Goal: Task Accomplishment & Management: Manage account settings

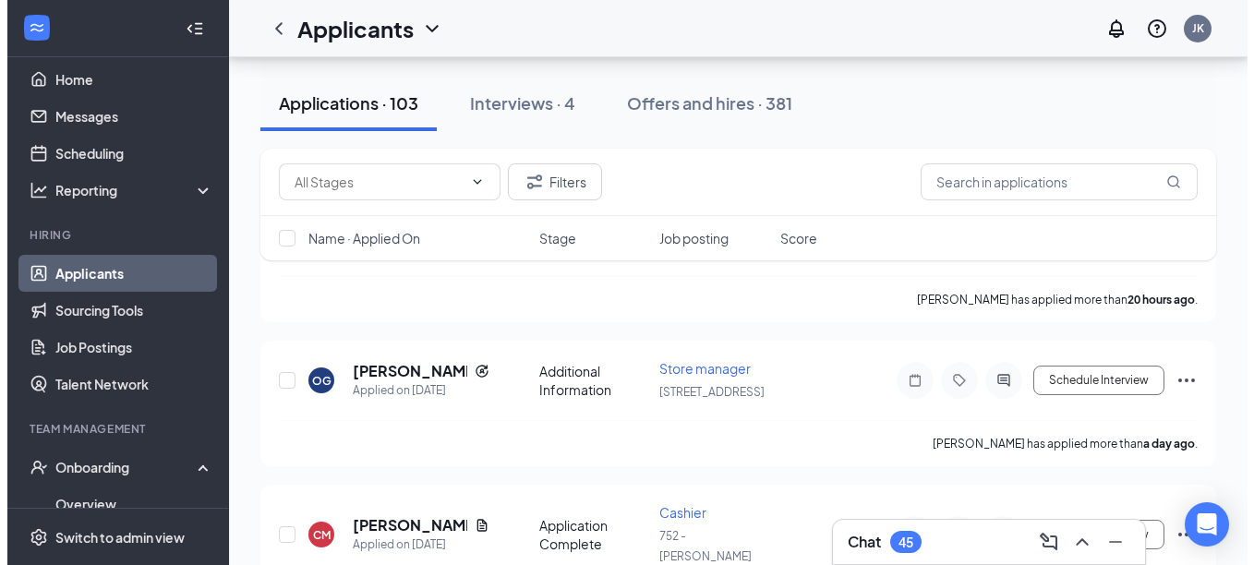
scroll to position [199, 0]
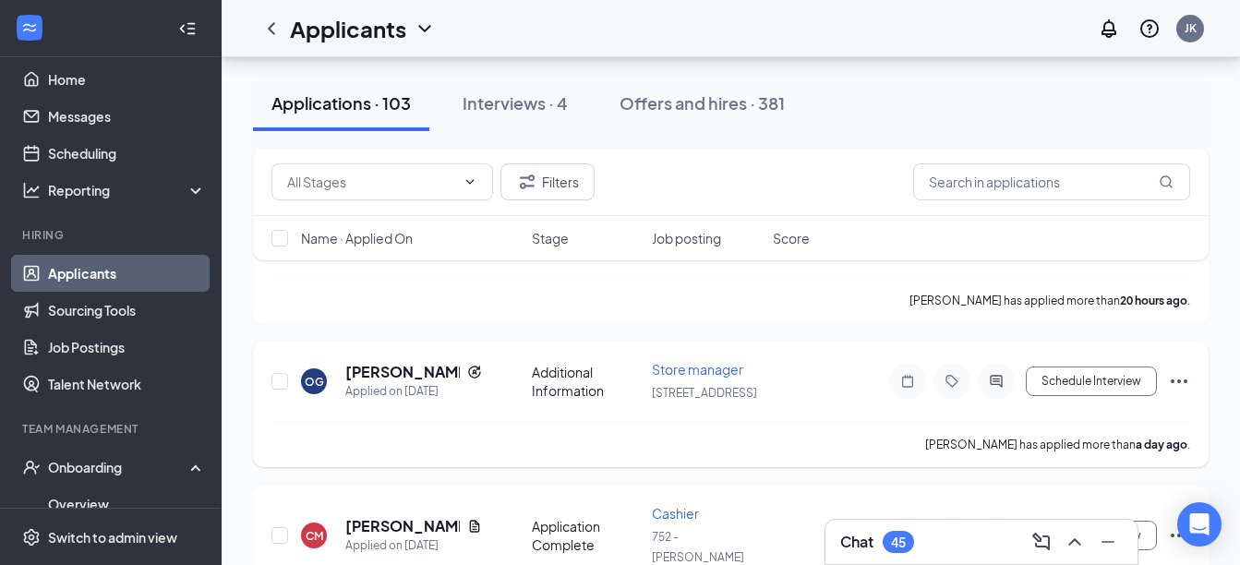
click at [398, 362] on h5 "[PERSON_NAME]" at bounding box center [402, 372] width 115 height 20
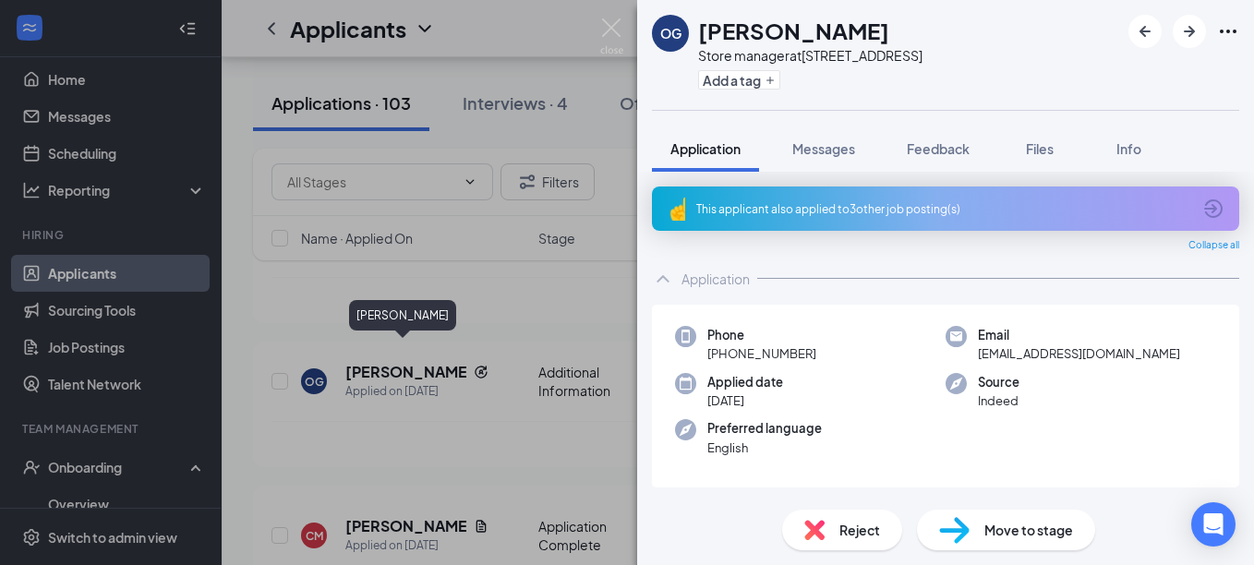
click at [1140, 442] on div "Phone [PHONE_NUMBER] Email [EMAIL_ADDRESS][DOMAIN_NAME] Applied date [DATE] Sou…" at bounding box center [945, 397] width 587 height 184
click at [1204, 209] on icon "ArrowCircle" at bounding box center [1214, 209] width 22 height 22
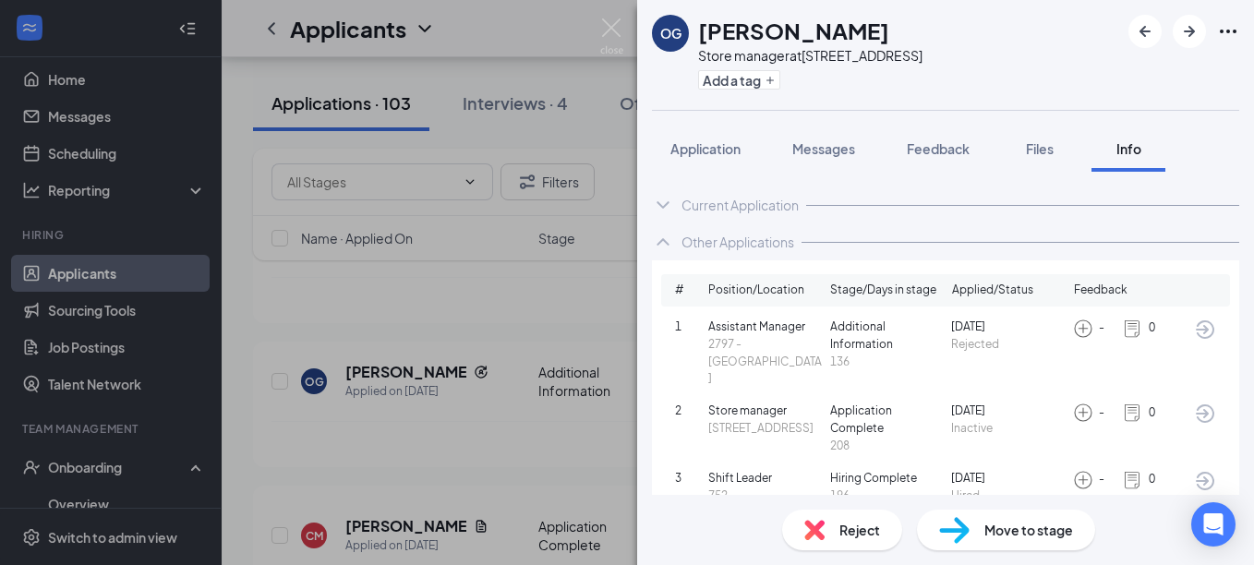
click at [1131, 404] on img at bounding box center [1132, 413] width 20 height 20
click at [1022, 420] on span "Inactive" at bounding box center [1008, 429] width 115 height 18
click at [719, 152] on span "Application" at bounding box center [706, 148] width 70 height 17
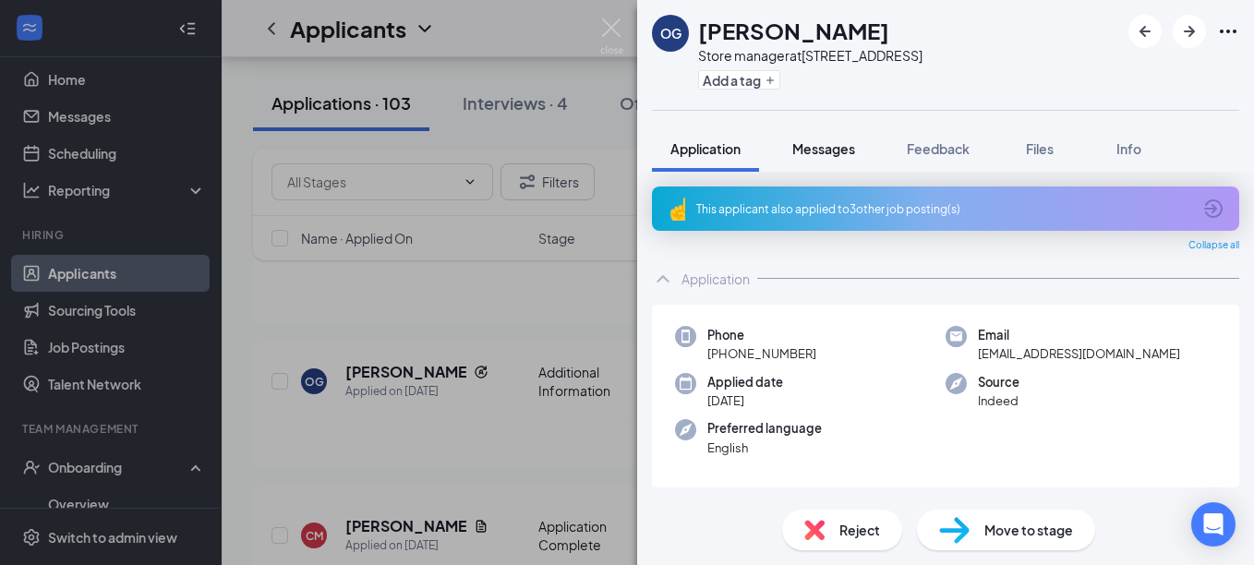
click at [823, 144] on span "Messages" at bounding box center [824, 148] width 63 height 17
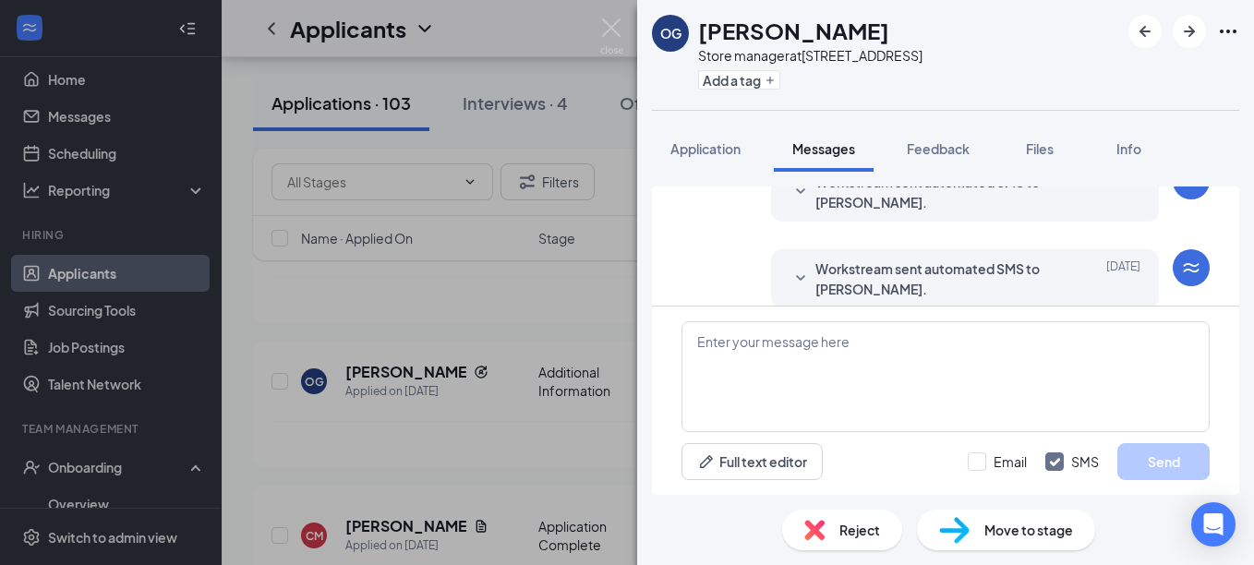
scroll to position [509, 0]
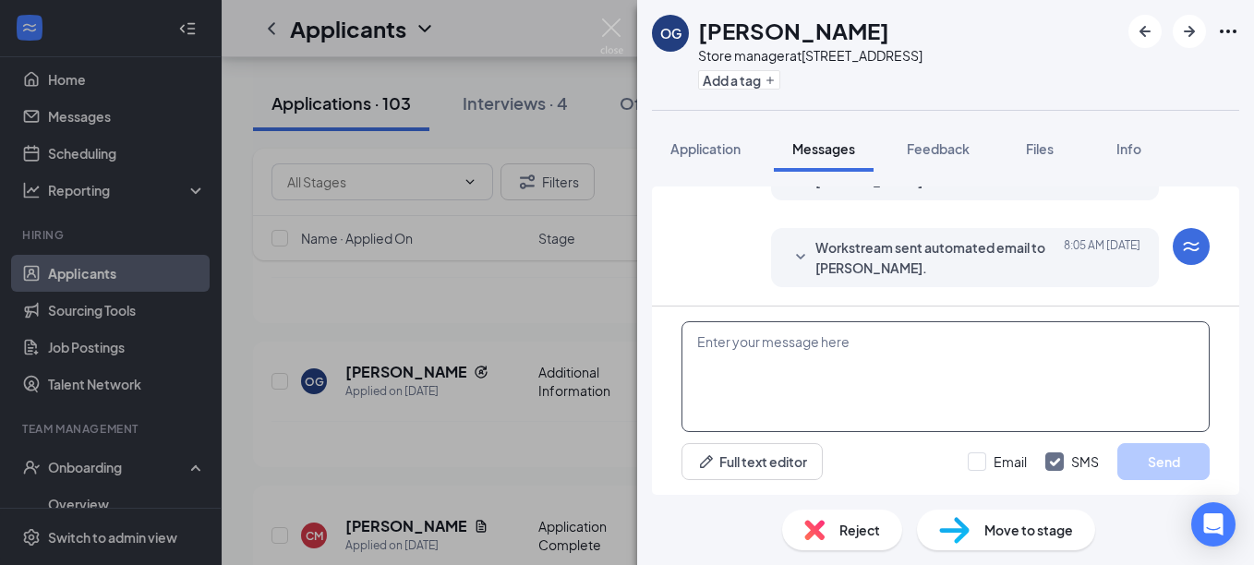
click at [772, 350] on textarea at bounding box center [946, 376] width 528 height 111
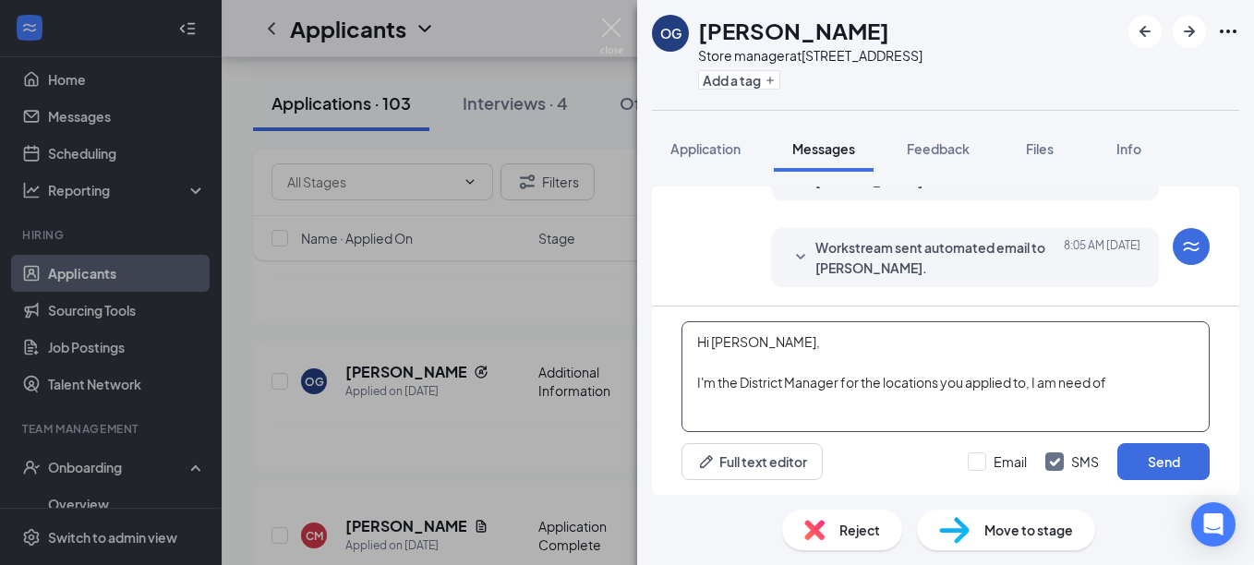
click at [1035, 383] on textarea "Hi [PERSON_NAME], I'm the District Manager for the locations you applied to, I …" at bounding box center [946, 376] width 528 height 111
click at [1143, 386] on textarea "Hi [PERSON_NAME], I'm the District Manager for the locations you applied to. I …" at bounding box center [946, 376] width 528 height 111
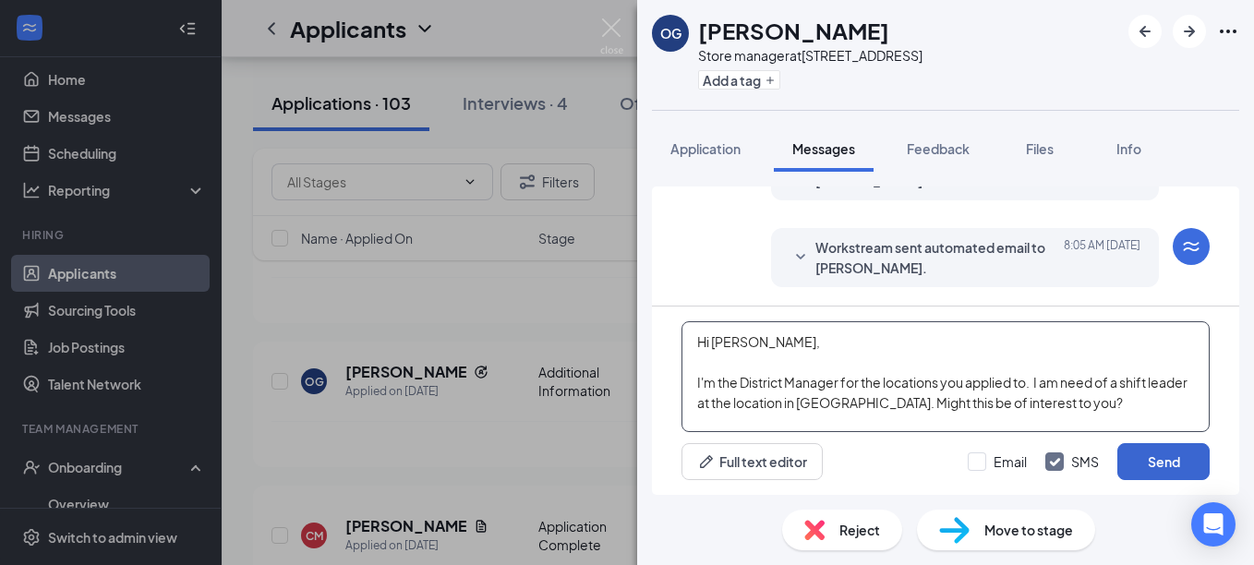
scroll to position [20, 0]
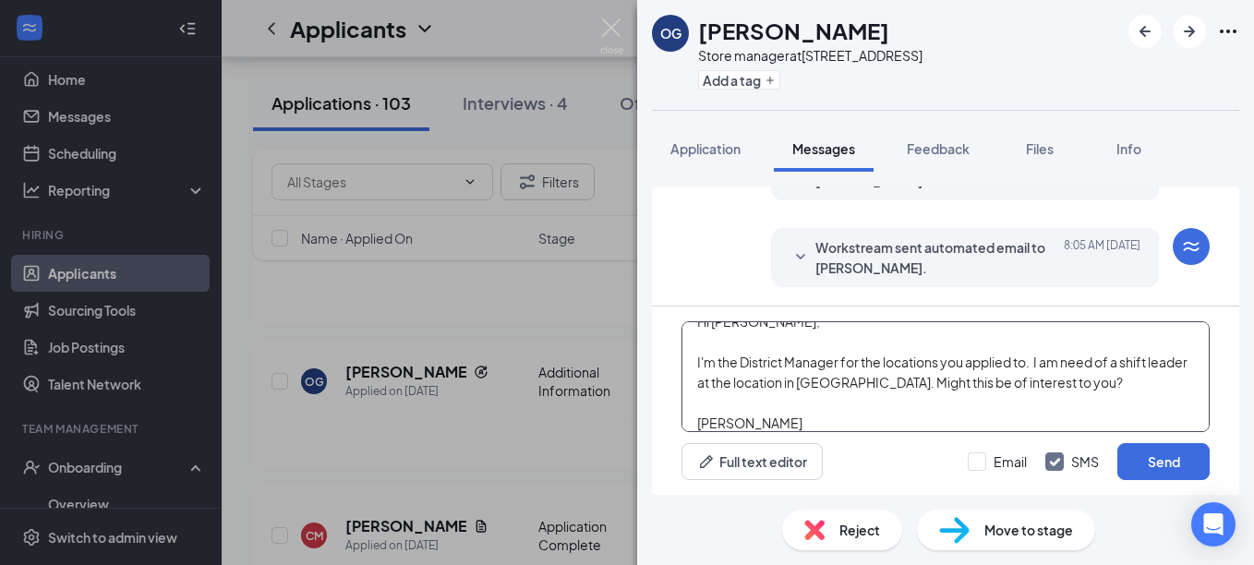
click at [885, 368] on textarea "Hi [PERSON_NAME], I'm the District Manager for the locations you applied to. I …" at bounding box center [946, 376] width 528 height 111
type textarea "Hi [PERSON_NAME], I'm the District Manager for the Wingstop locations you appli…"
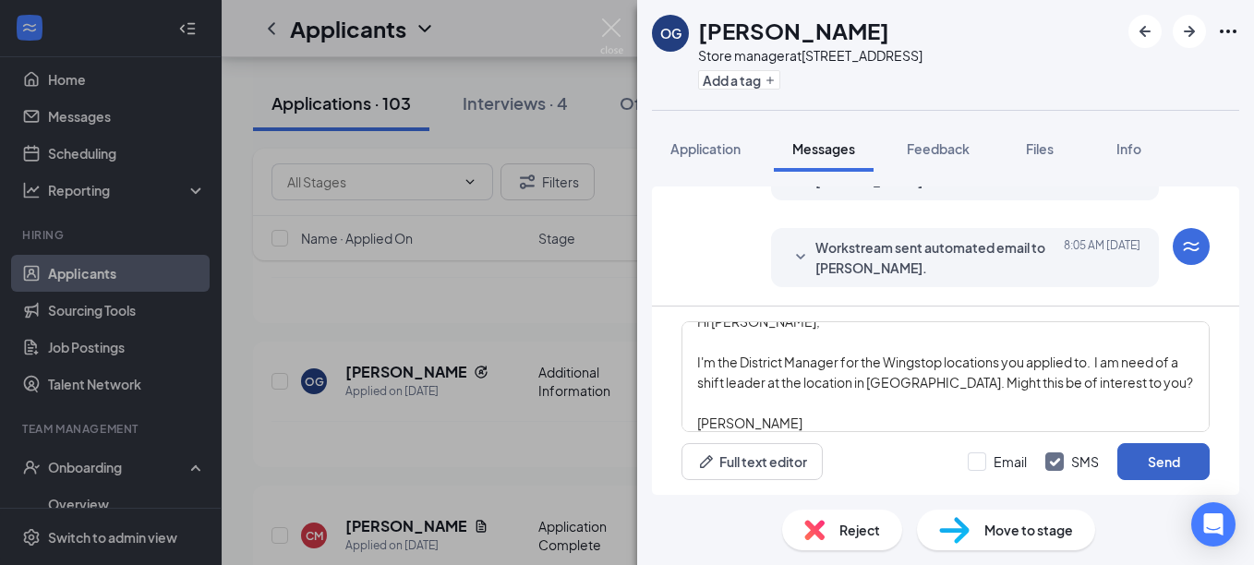
click at [1143, 462] on button "Send" at bounding box center [1164, 461] width 92 height 37
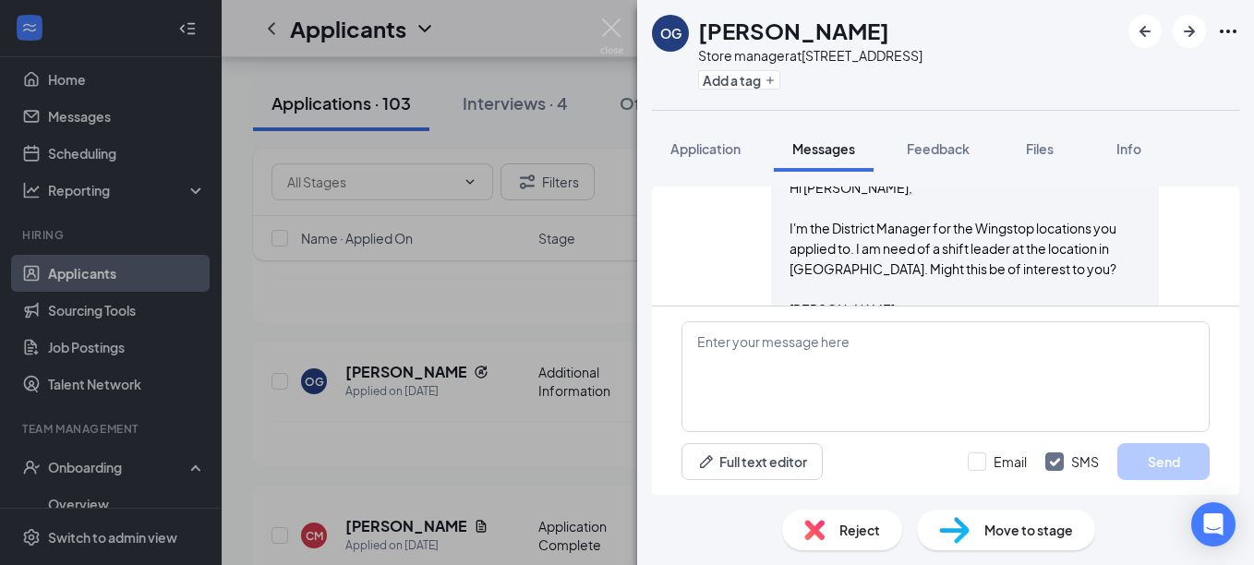
scroll to position [731, 0]
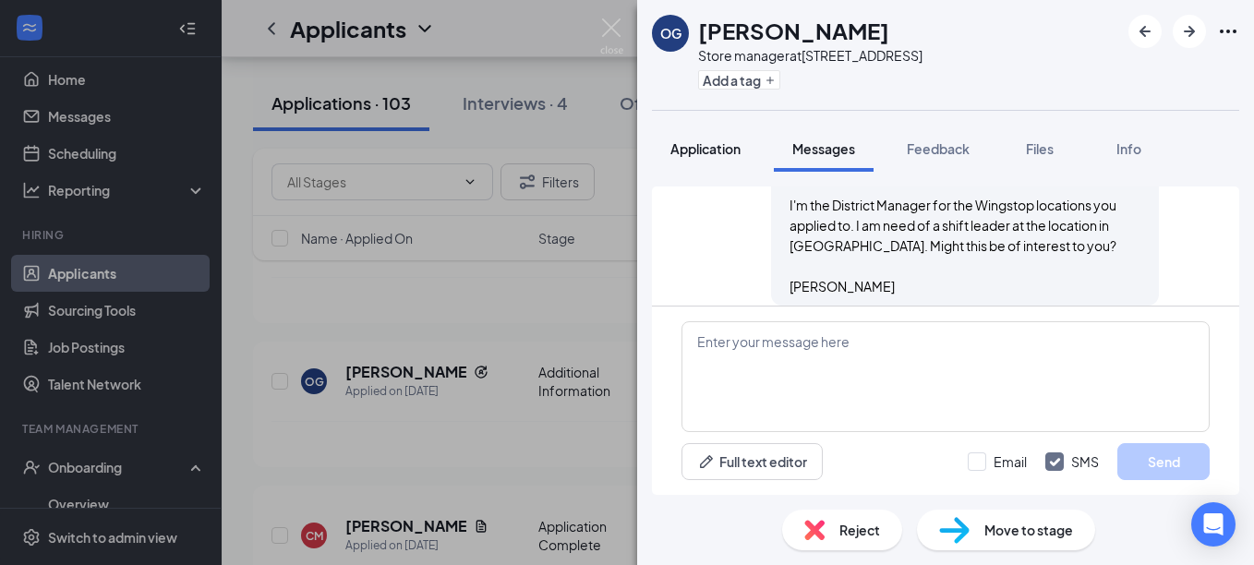
click at [696, 146] on span "Application" at bounding box center [706, 148] width 70 height 17
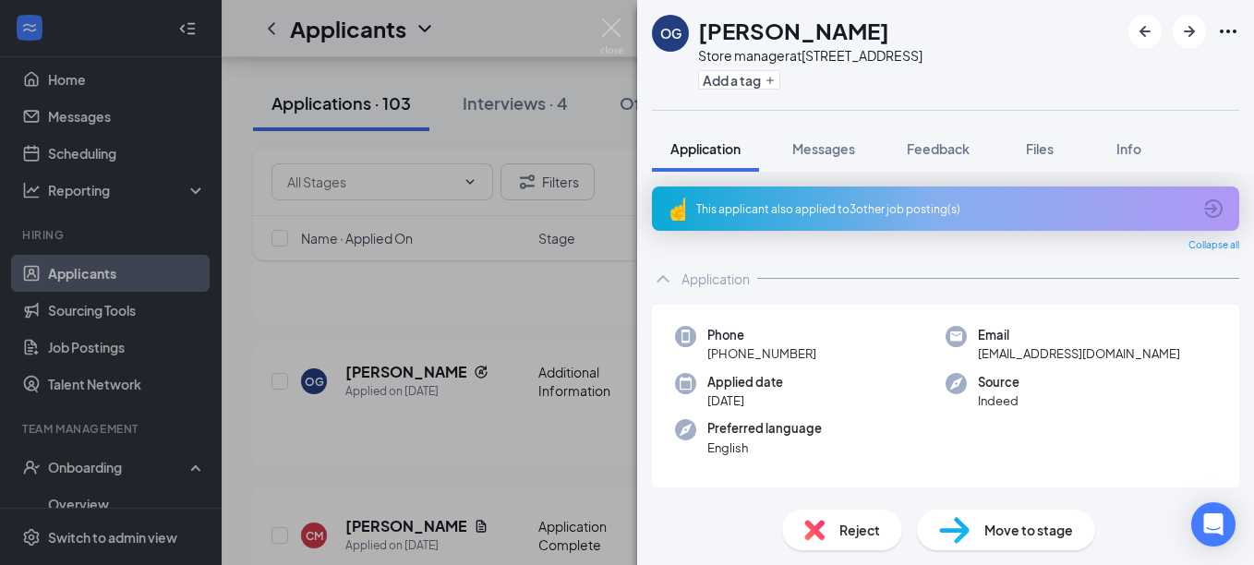
click at [610, 24] on img at bounding box center [611, 36] width 23 height 36
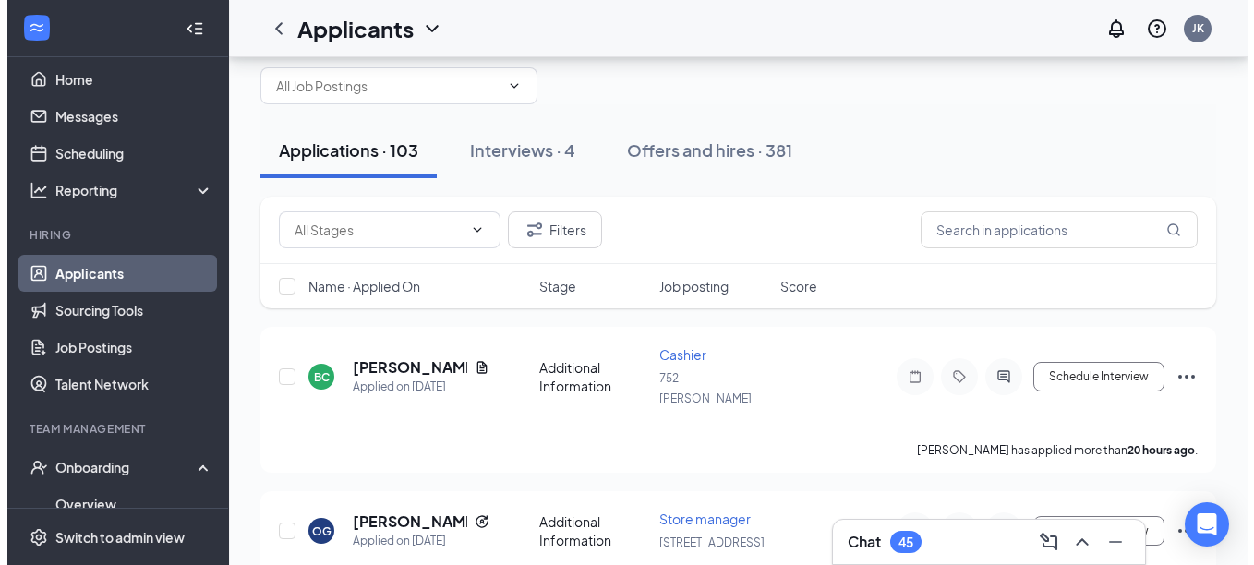
scroll to position [53, 0]
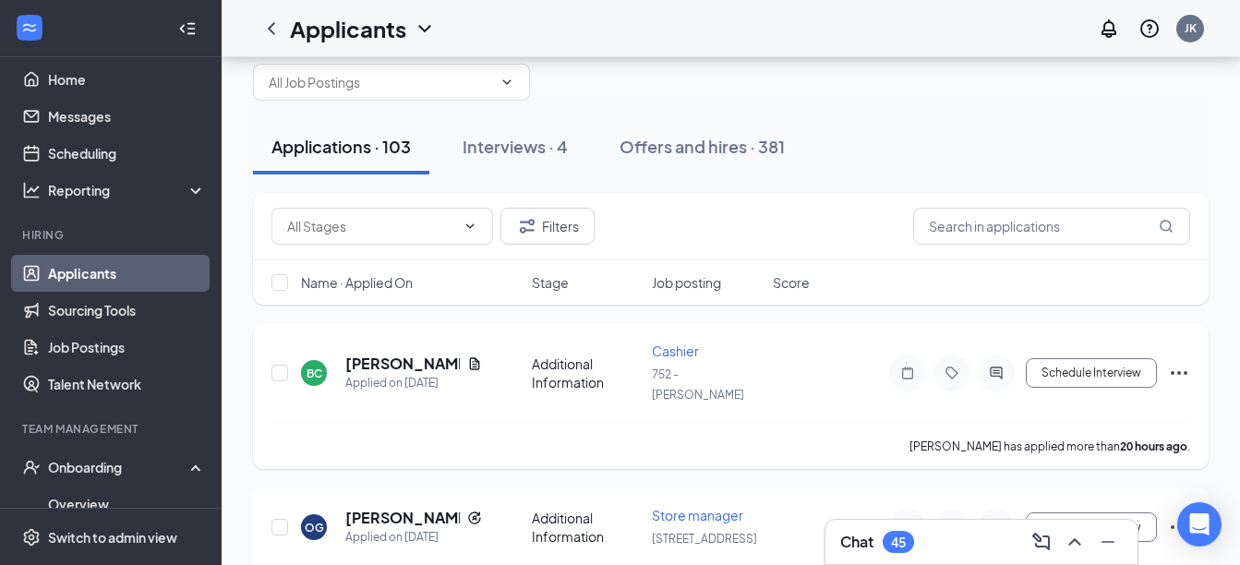
click at [425, 356] on h5 "[PERSON_NAME]" at bounding box center [402, 364] width 115 height 20
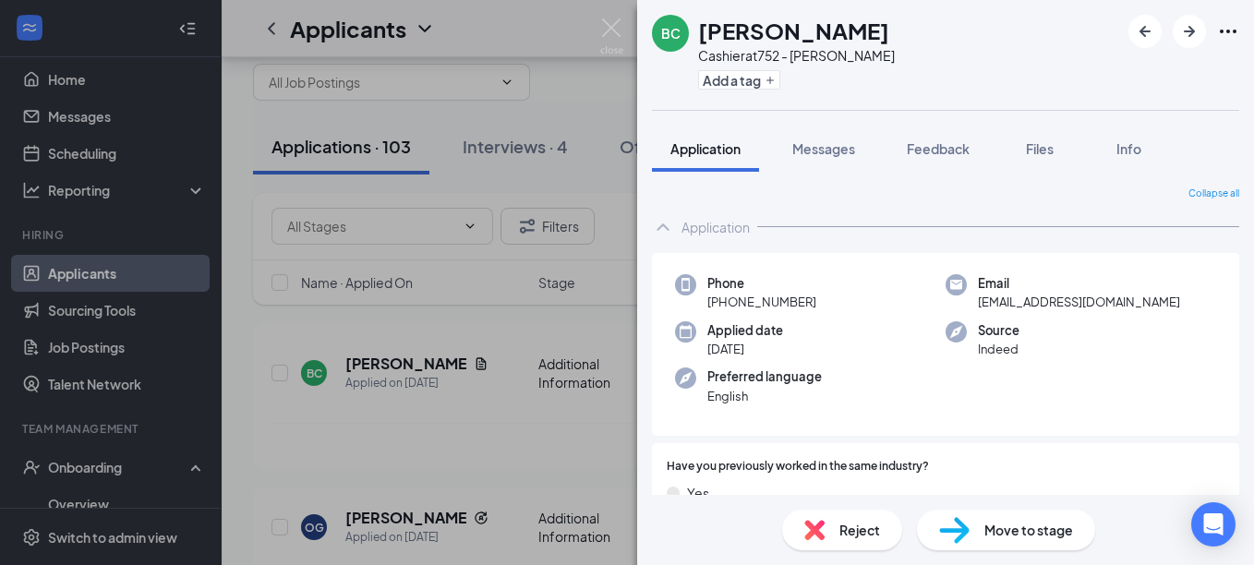
click at [611, 30] on img at bounding box center [611, 36] width 23 height 36
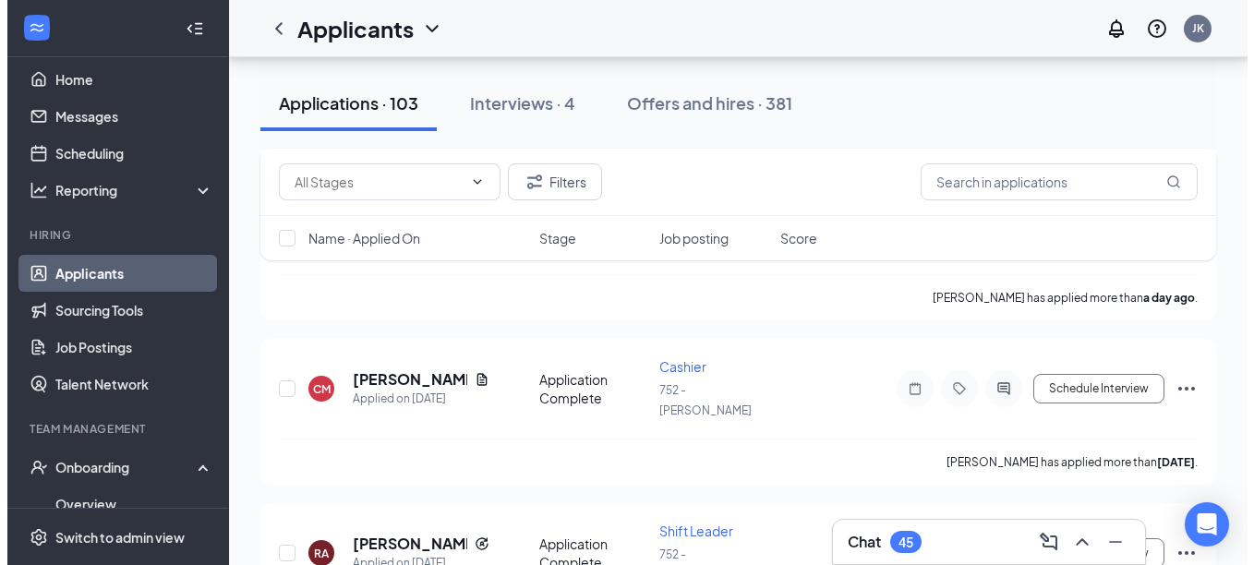
scroll to position [346, 0]
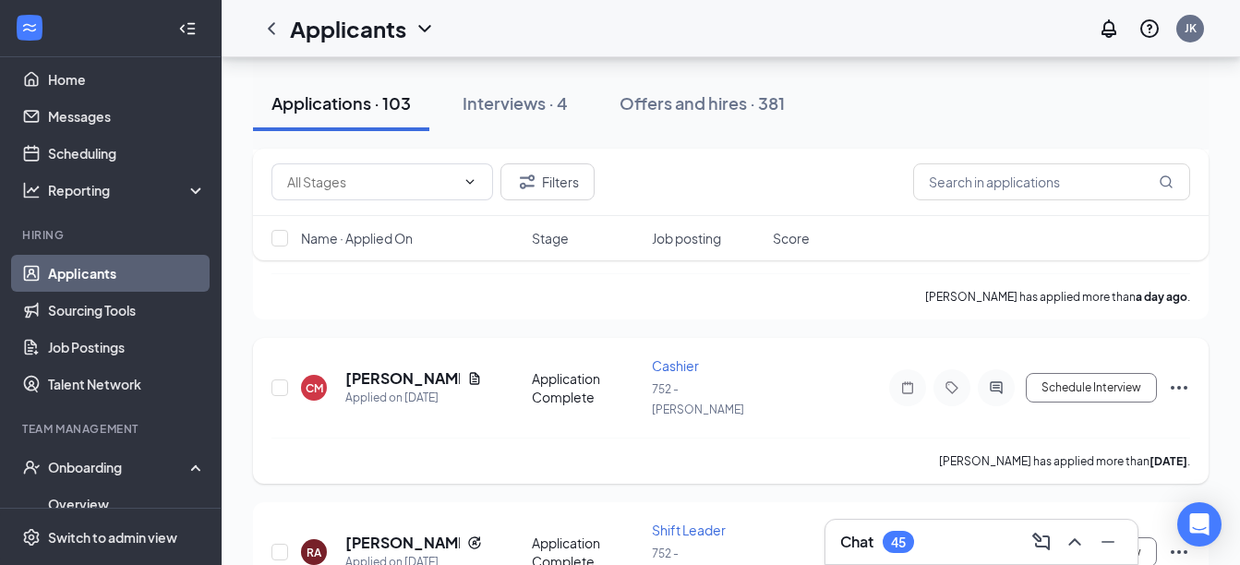
click at [397, 369] on h5 "[PERSON_NAME]" at bounding box center [402, 379] width 115 height 20
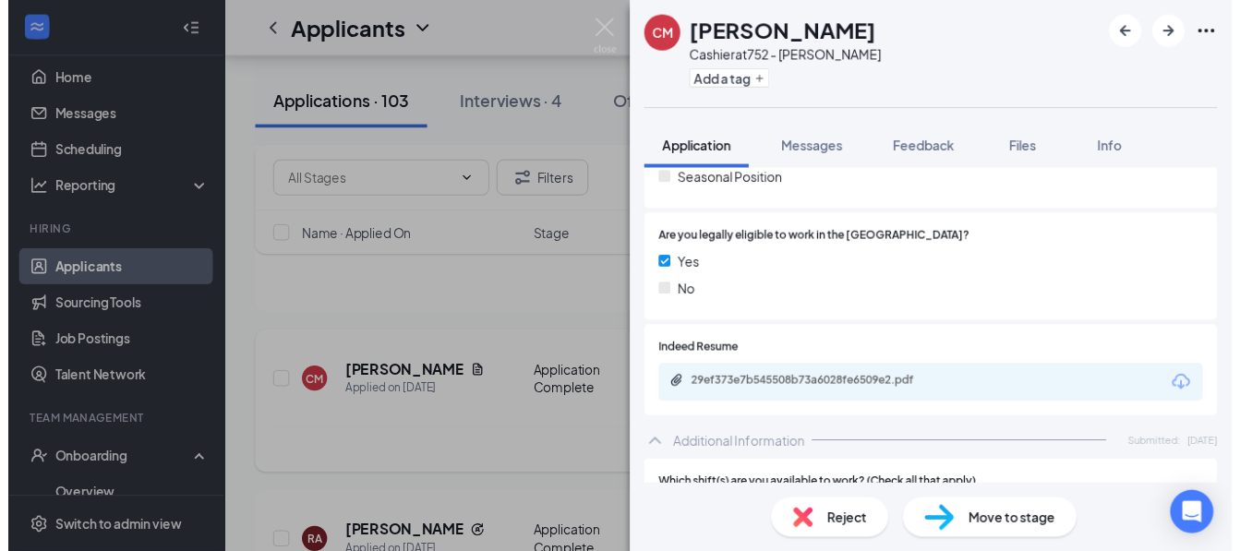
scroll to position [484, 0]
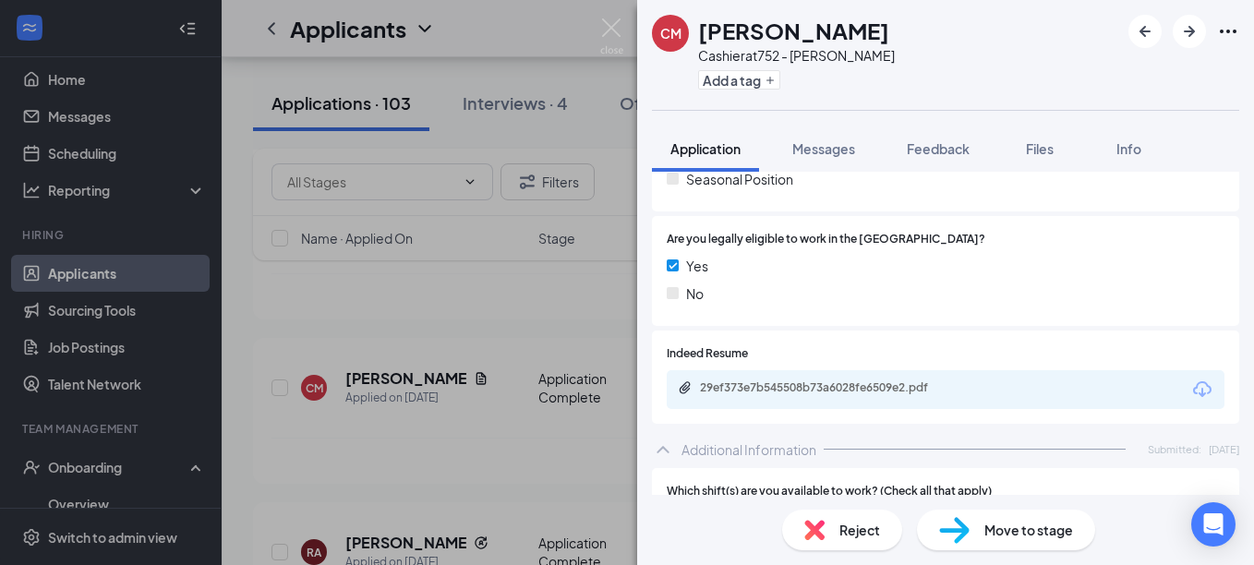
click at [893, 393] on div "29ef373e7b545508b73a6028fe6509e2.pdf" at bounding box center [829, 388] width 259 height 15
click at [619, 27] on img at bounding box center [611, 36] width 23 height 36
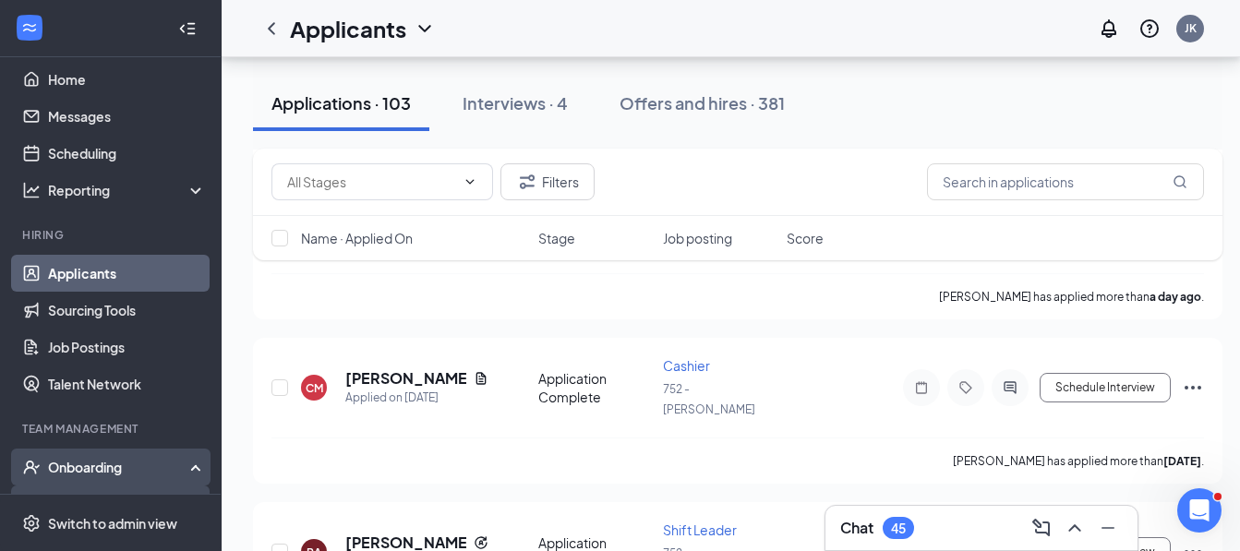
click at [129, 499] on link "Overview" at bounding box center [127, 504] width 158 height 37
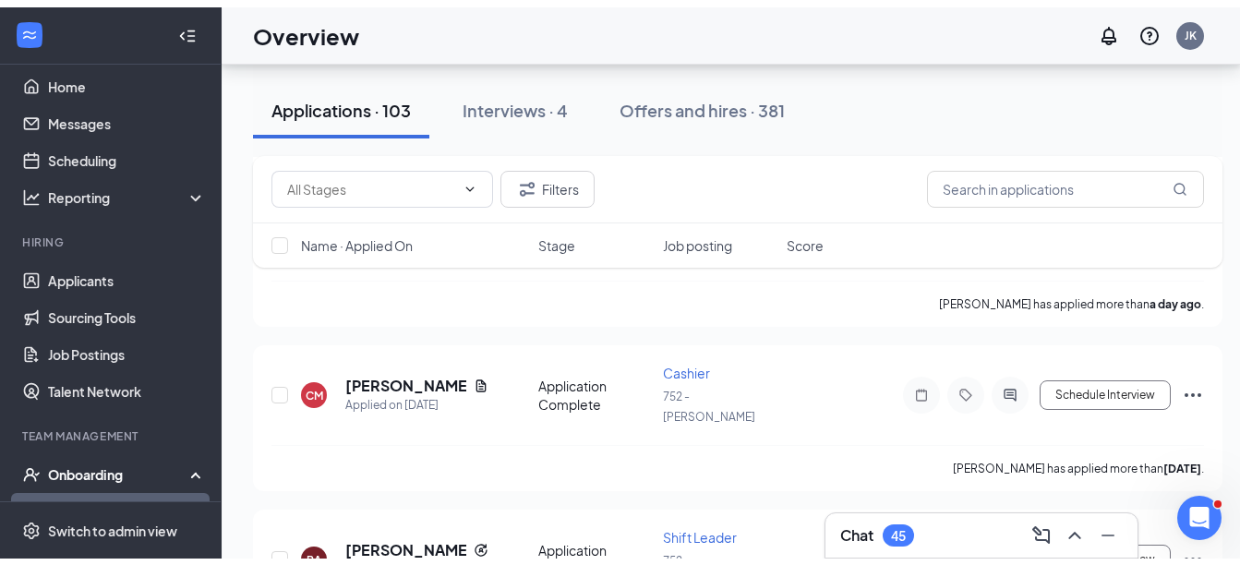
scroll to position [83, 0]
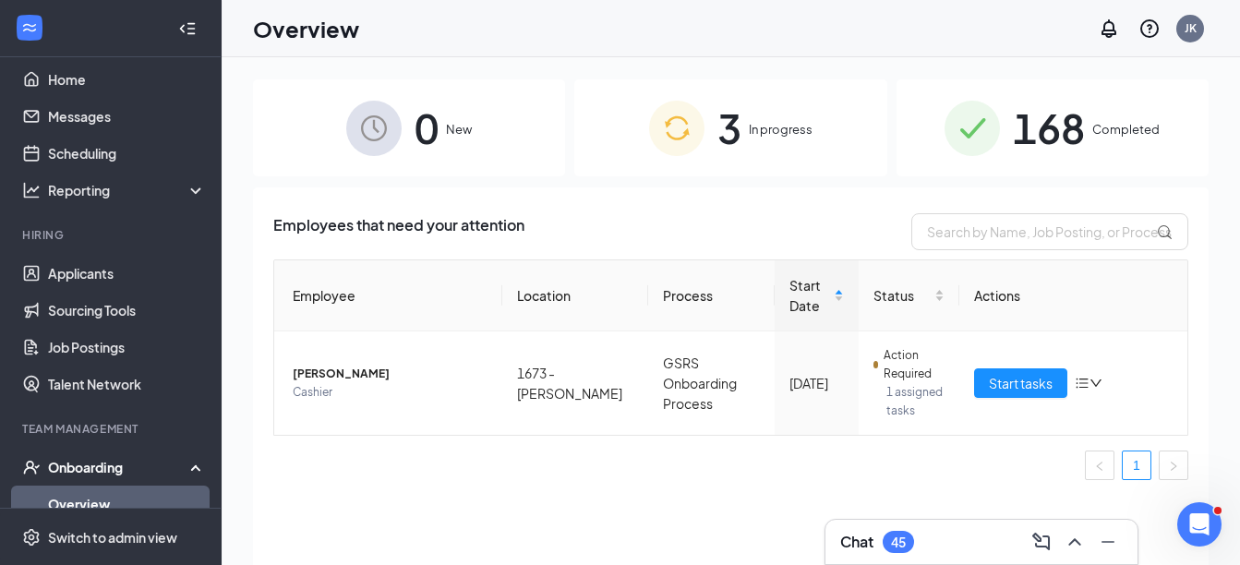
click at [748, 125] on div "3 In progress" at bounding box center [731, 127] width 312 height 97
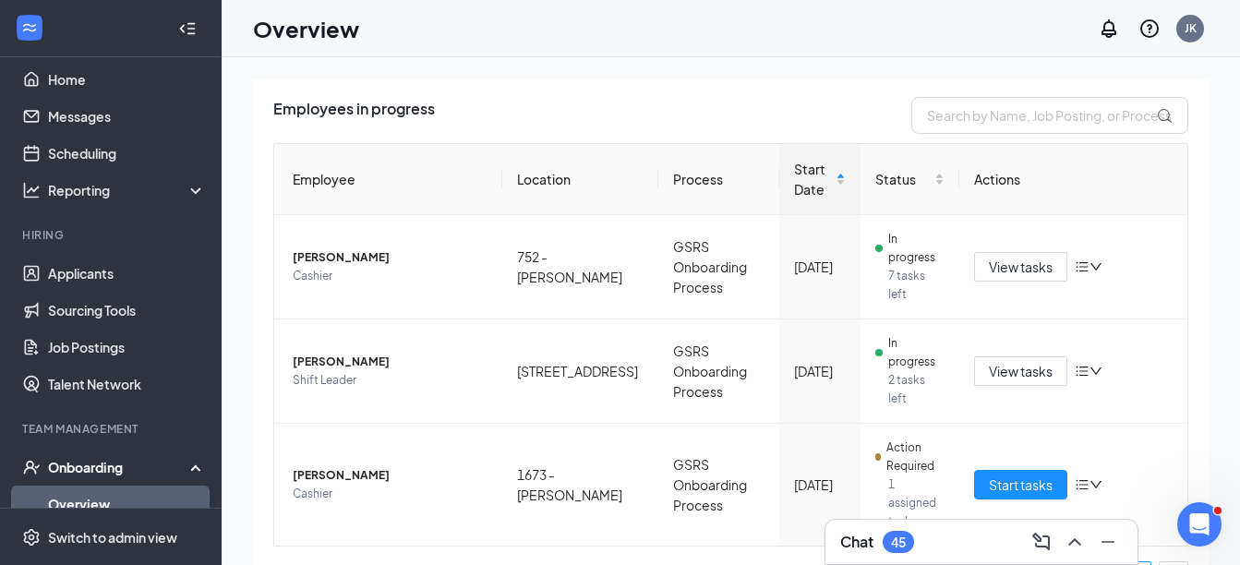
scroll to position [117, 0]
click at [1019, 474] on span "Start tasks" at bounding box center [1021, 484] width 64 height 20
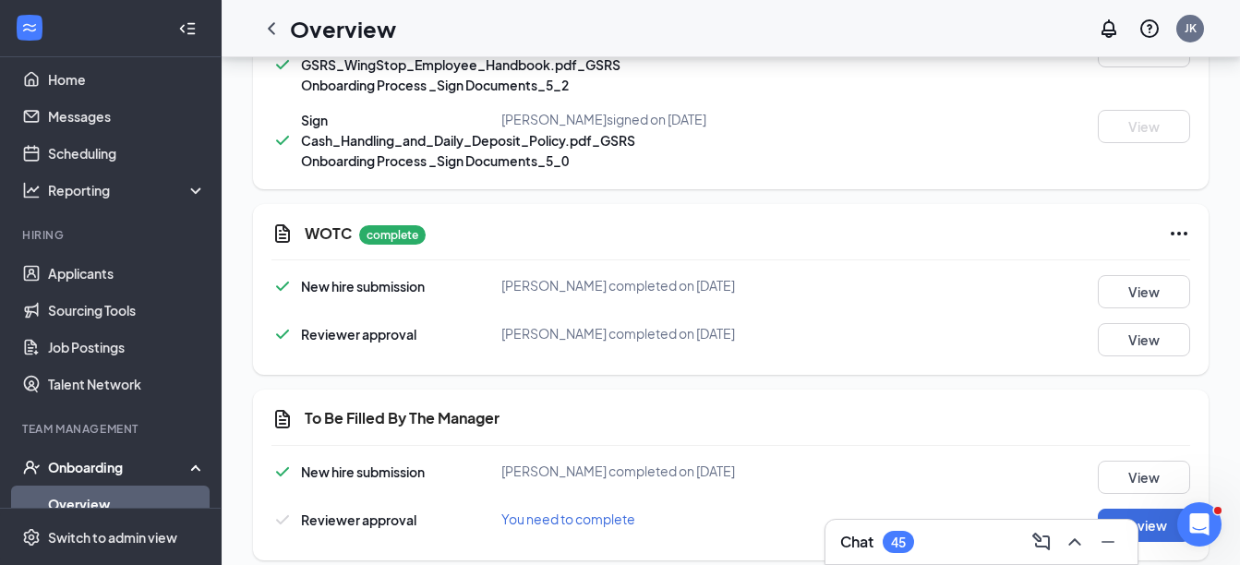
scroll to position [1191, 0]
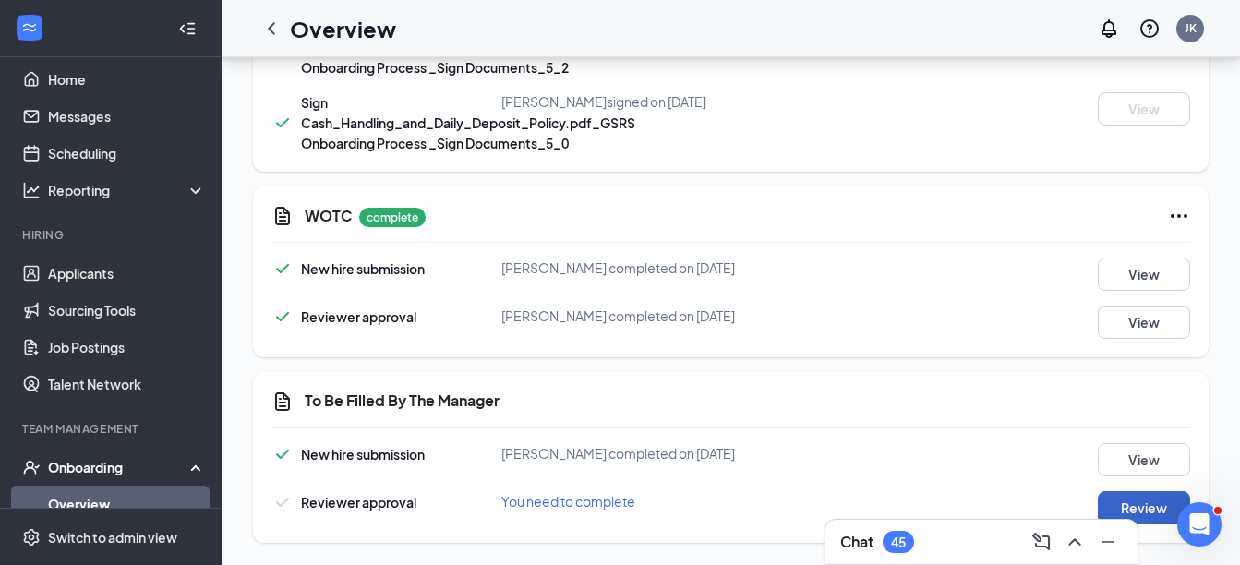
click at [1155, 513] on button "Review" at bounding box center [1144, 507] width 92 height 33
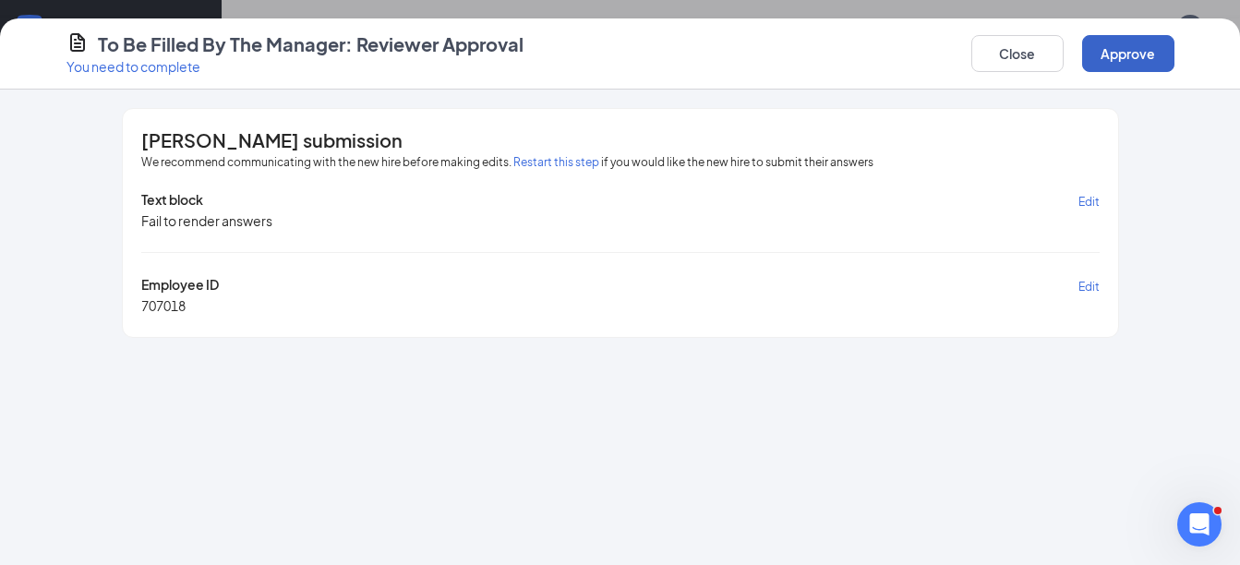
click at [1136, 47] on button "Approve" at bounding box center [1129, 53] width 92 height 37
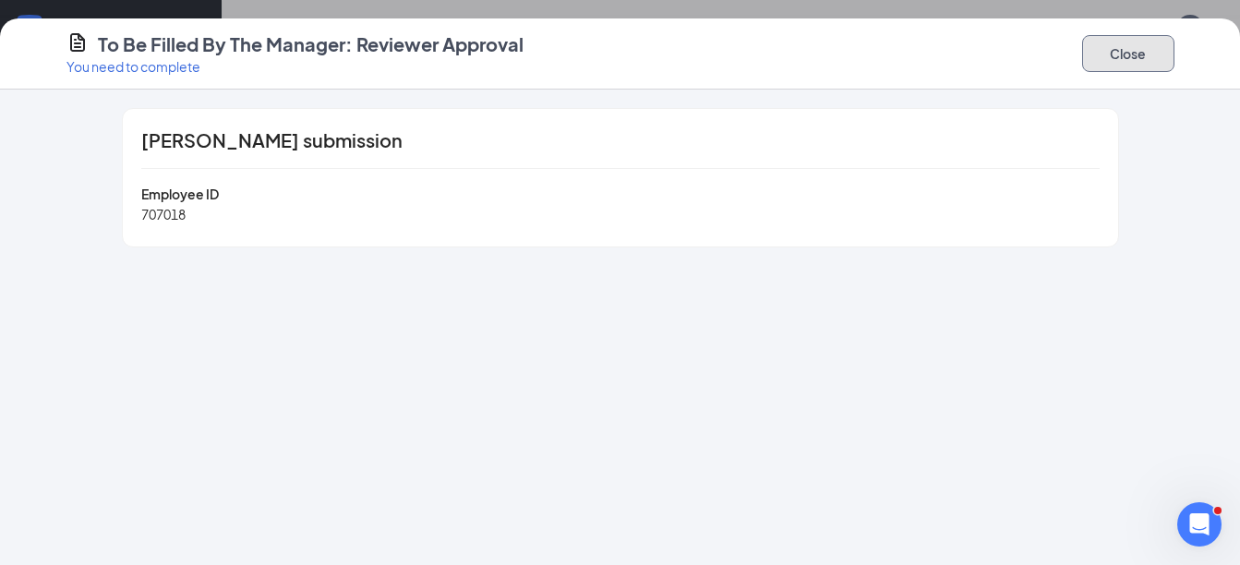
click at [1129, 57] on button "Close" at bounding box center [1129, 53] width 92 height 37
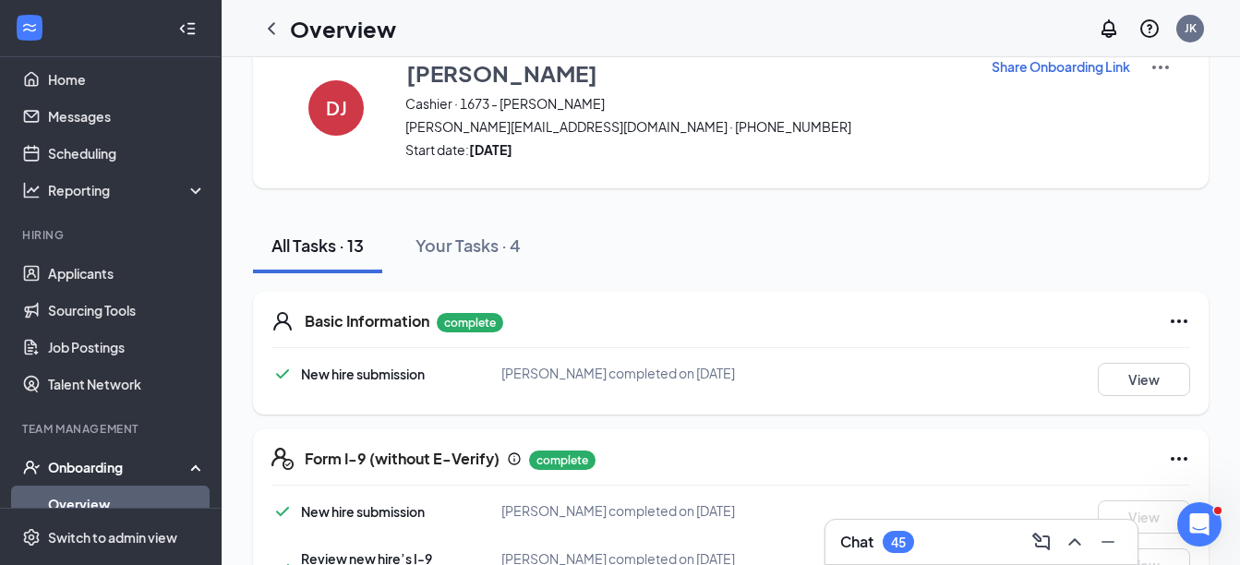
scroll to position [0, 0]
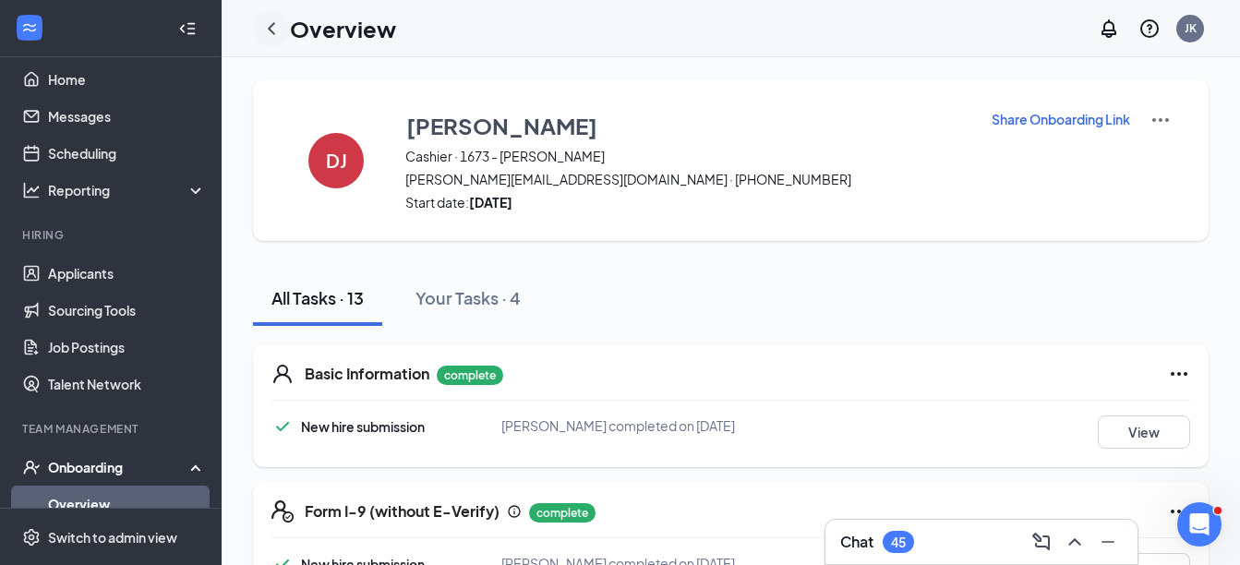
click at [272, 28] on icon "ChevronLeft" at bounding box center [271, 29] width 22 height 22
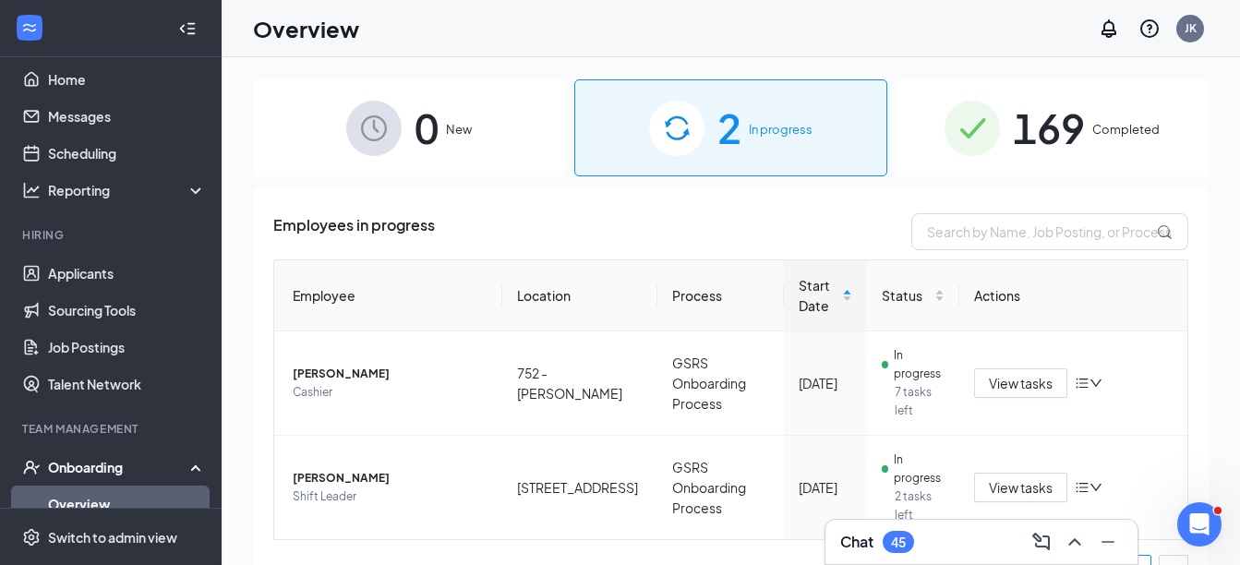
click at [1053, 125] on span "169" at bounding box center [1049, 128] width 72 height 64
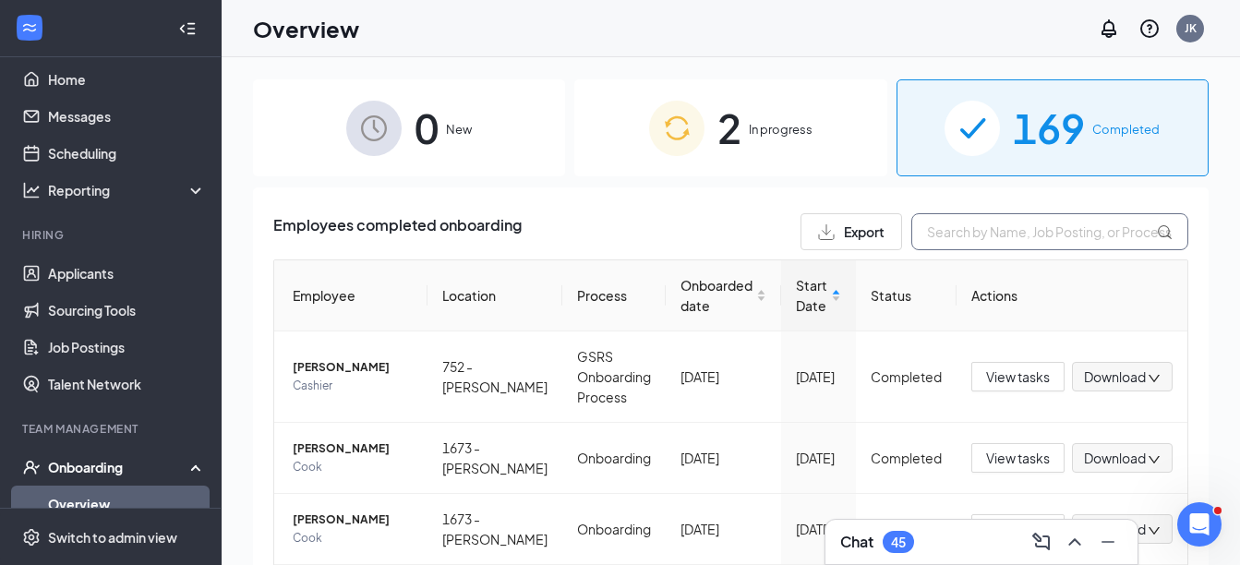
click at [954, 234] on input "text" at bounding box center [1050, 231] width 277 height 37
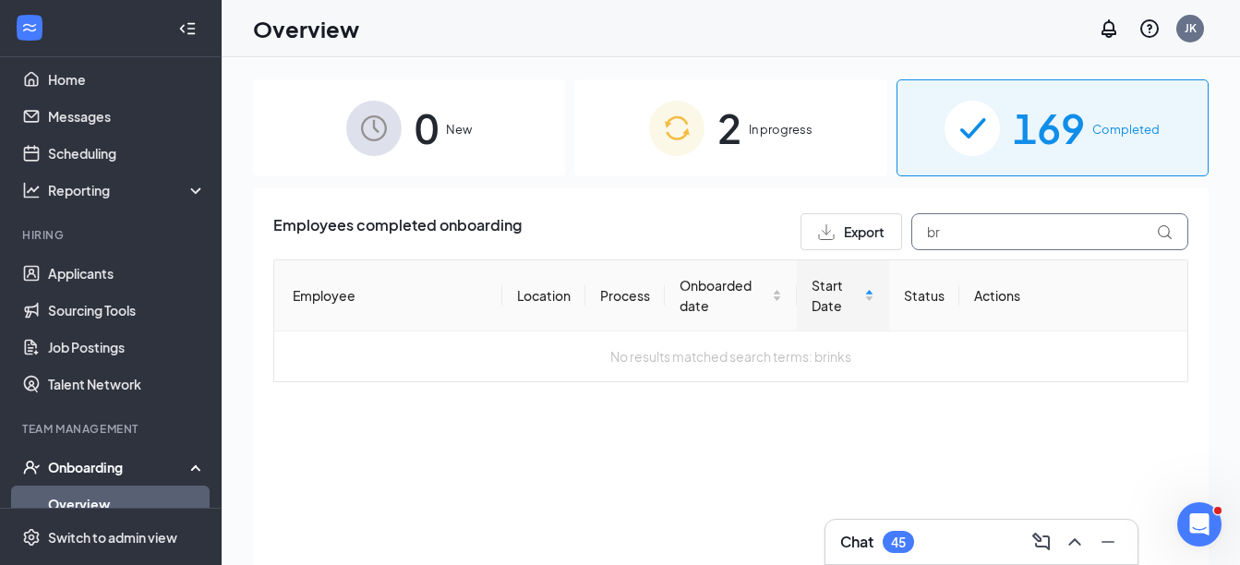
type input "b"
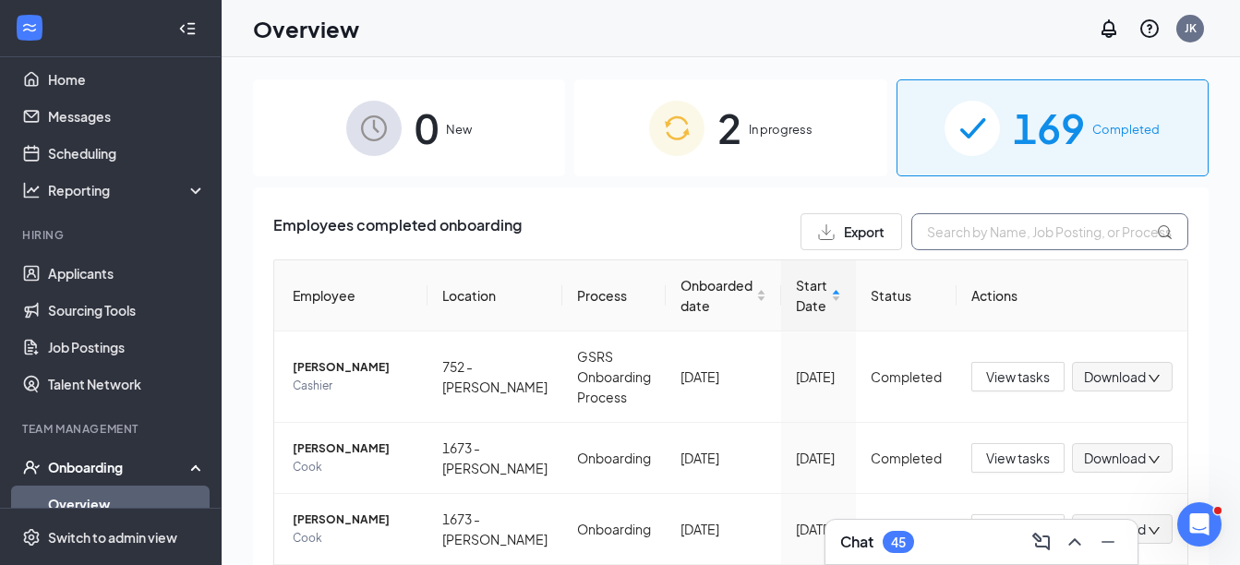
click at [987, 229] on input "text" at bounding box center [1050, 231] width 277 height 37
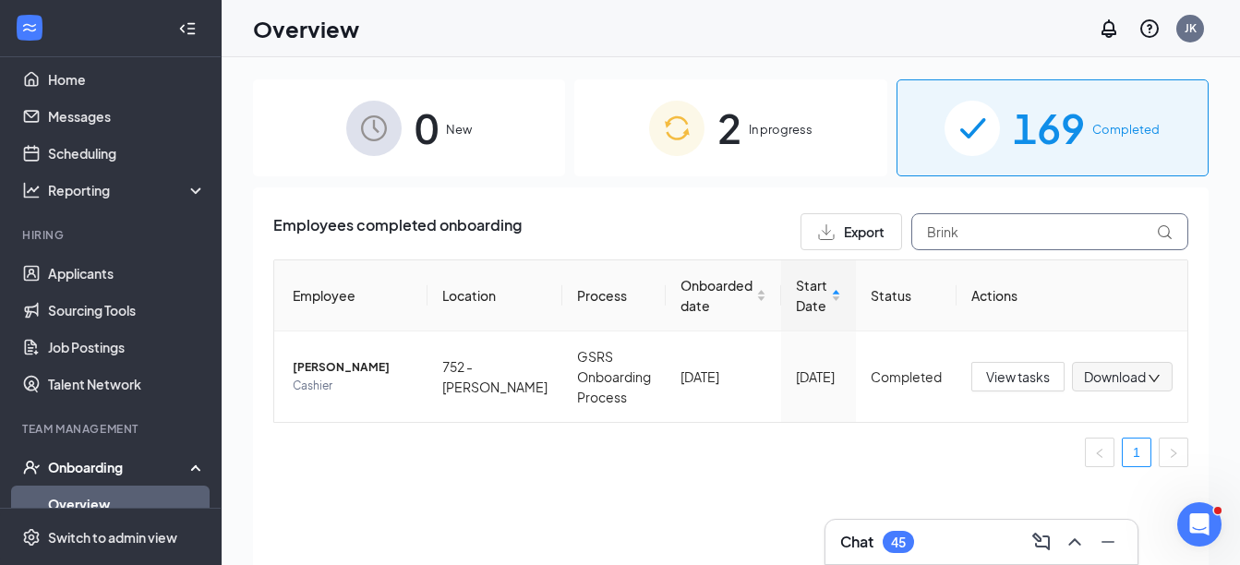
click at [982, 233] on input "Brink" at bounding box center [1050, 231] width 277 height 37
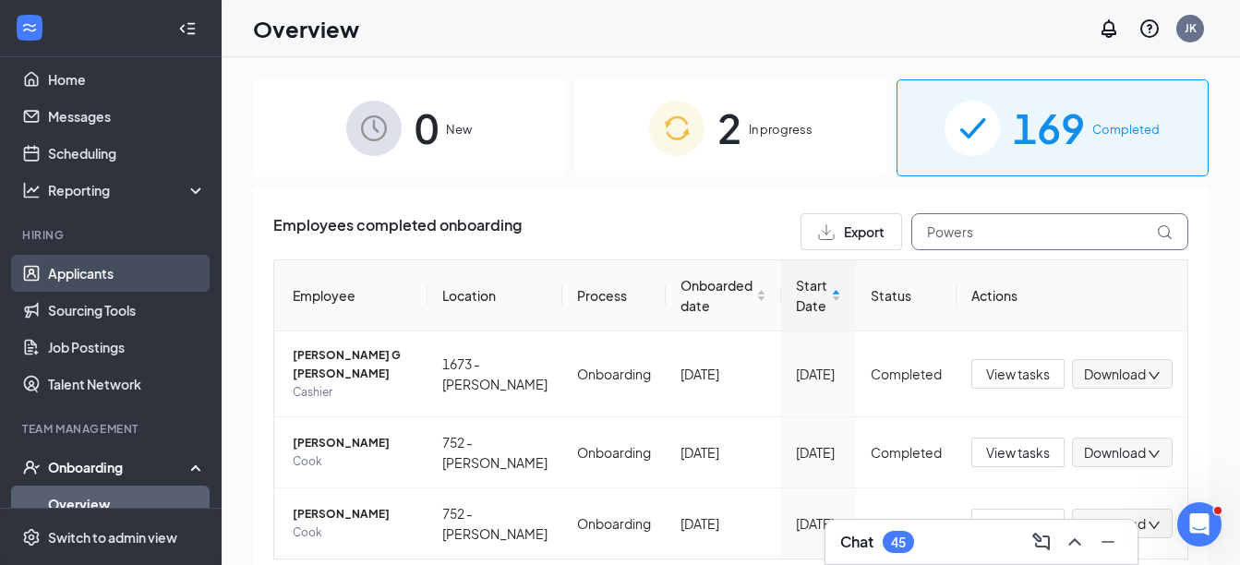
type input "Powers"
click at [97, 268] on link "Applicants" at bounding box center [127, 273] width 158 height 37
